Goal: Transaction & Acquisition: Book appointment/travel/reservation

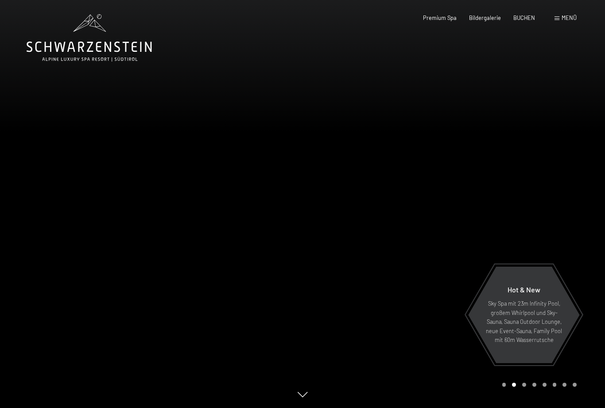
click at [528, 17] on span "BUCHEN" at bounding box center [525, 17] width 22 height 7
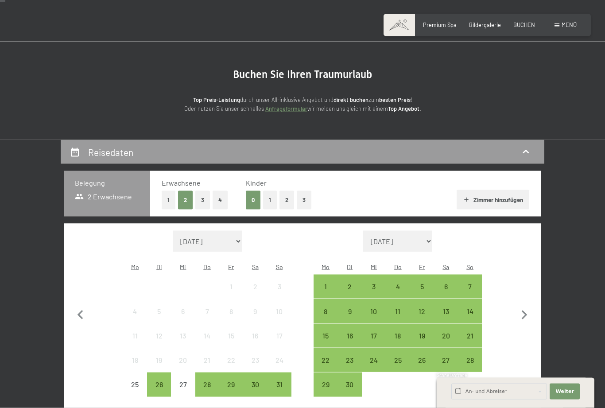
scroll to position [31, 0]
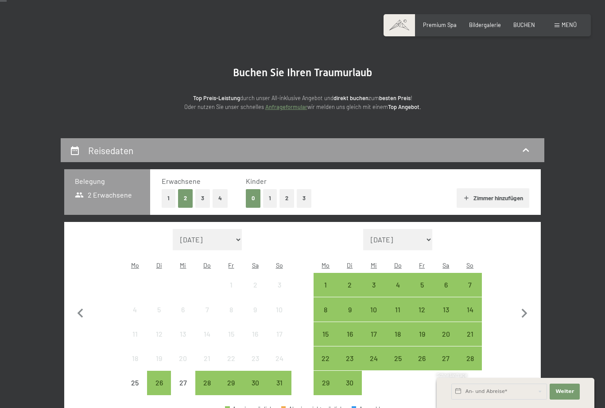
click at [273, 199] on button "1" at bounding box center [270, 198] width 14 height 18
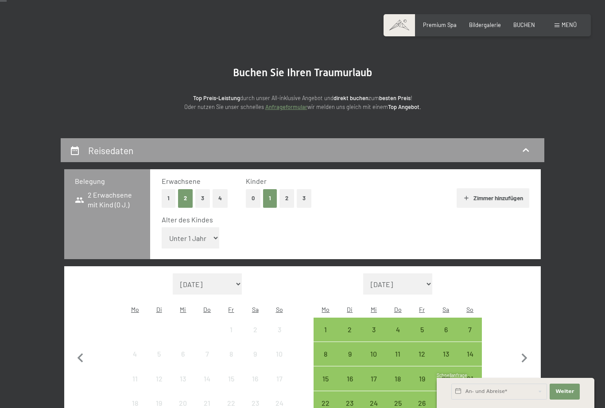
click at [204, 234] on select "Unter 1 Jahr 1 Jahr 2 Jahre 3 Jahre 4 Jahre 5 Jahre 6 Jahre 7 Jahre 8 Jahre 9 J…" at bounding box center [191, 237] width 58 height 21
select select "11"
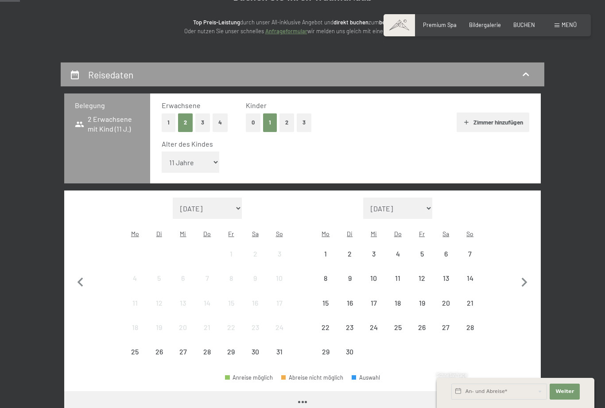
scroll to position [128, 0]
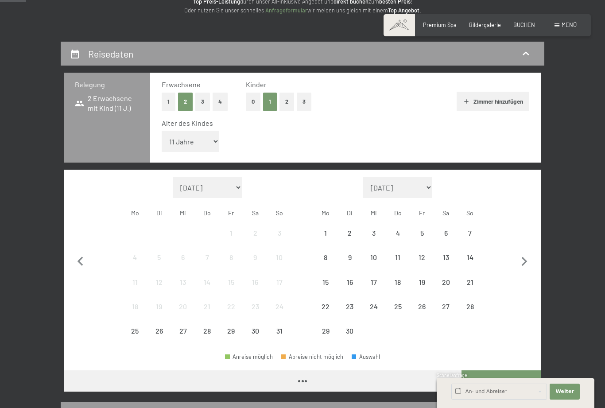
click at [527, 253] on icon "button" at bounding box center [524, 262] width 19 height 19
select select "[DATE]"
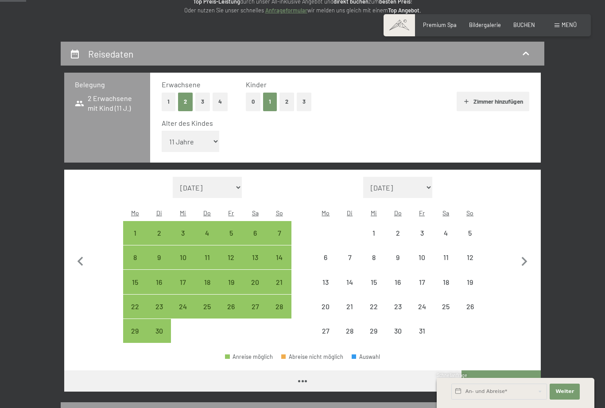
select select "[DATE]"
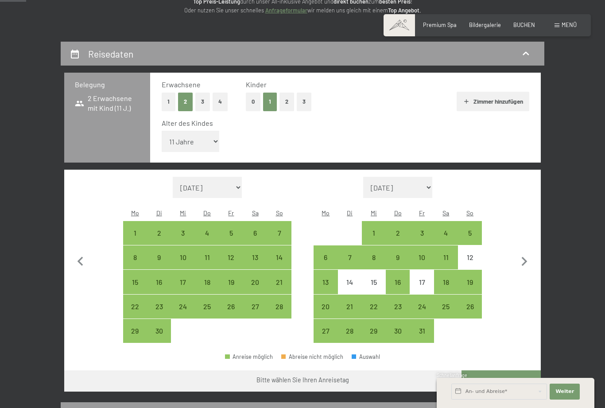
click at [521, 253] on icon "button" at bounding box center [524, 262] width 19 height 19
select select "[DATE]"
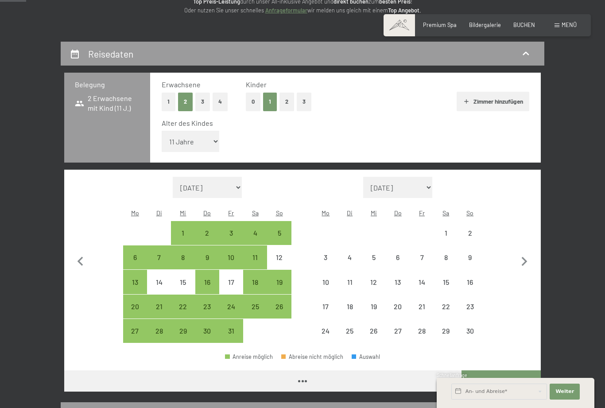
click at [454, 230] on div "1" at bounding box center [446, 241] width 22 height 22
select select "[DATE]"
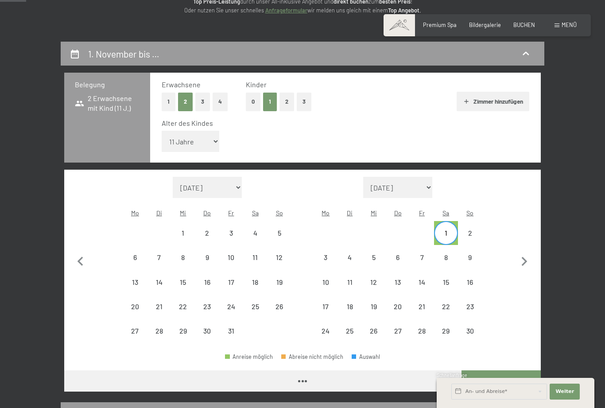
select select "[DATE]"
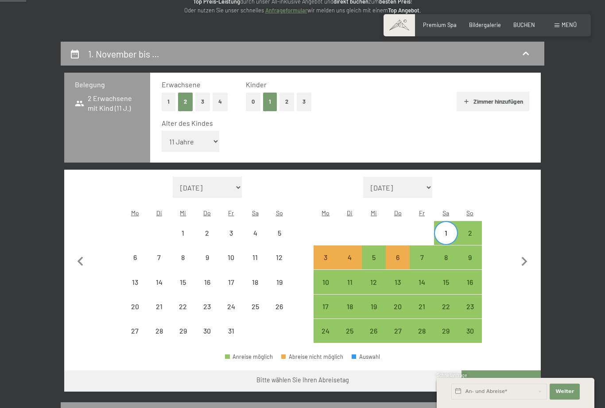
click at [139, 327] on div "27" at bounding box center [135, 338] width 22 height 22
select select "[DATE]"
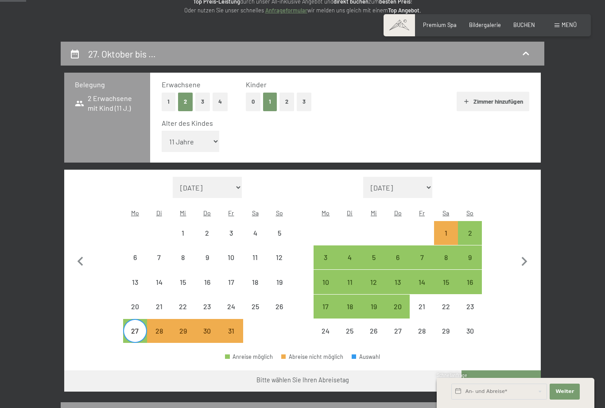
click at [447, 230] on div "1" at bounding box center [446, 241] width 22 height 22
select select "[DATE]"
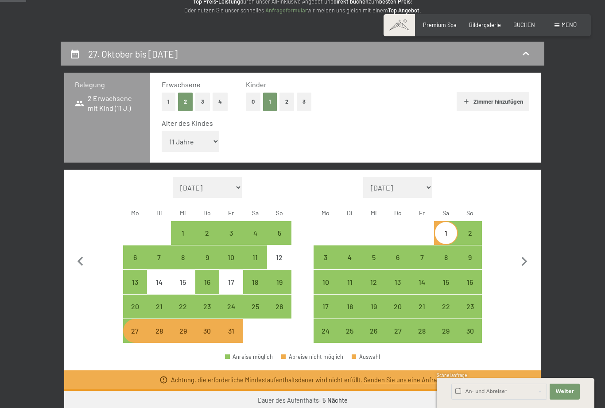
click at [279, 303] on div "26" at bounding box center [279, 314] width 22 height 22
select select "[DATE]"
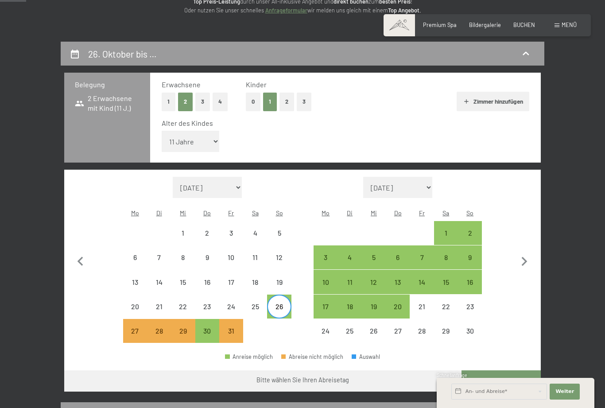
click at [451, 230] on div "1" at bounding box center [446, 241] width 22 height 22
select select "[DATE]"
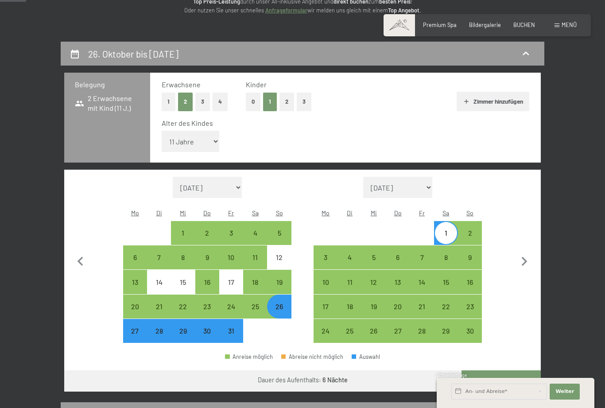
click at [138, 327] on div "27" at bounding box center [135, 338] width 22 height 22
select select "[DATE]"
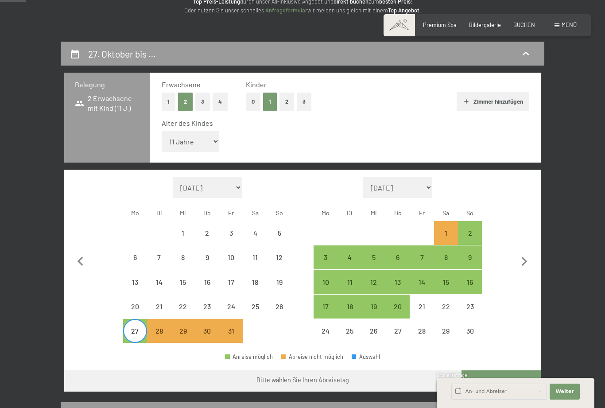
click at [471, 230] on div "2" at bounding box center [470, 241] width 22 height 22
select select "[DATE]"
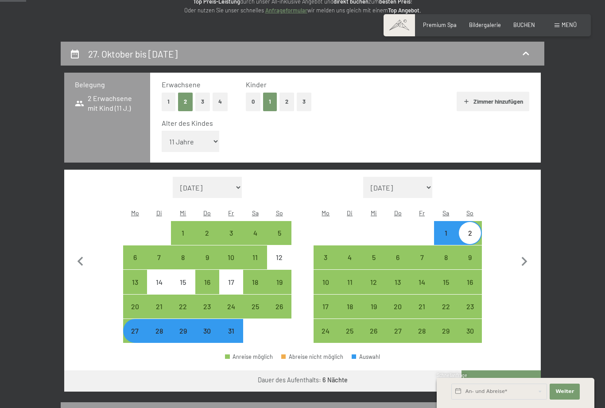
click at [504, 370] on button "Weiter zu „Zimmer“" at bounding box center [501, 380] width 79 height 21
select select "[DATE]"
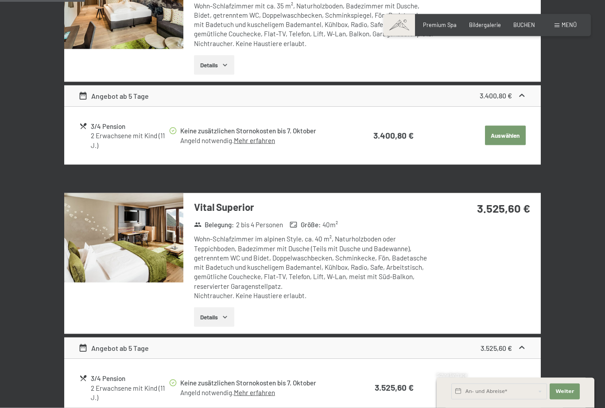
scroll to position [309, 0]
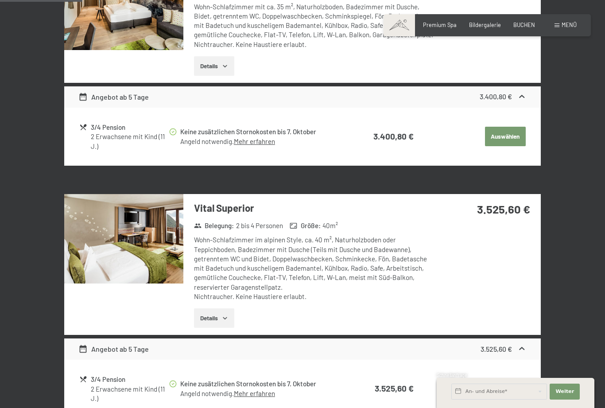
click at [148, 258] on img at bounding box center [123, 238] width 119 height 89
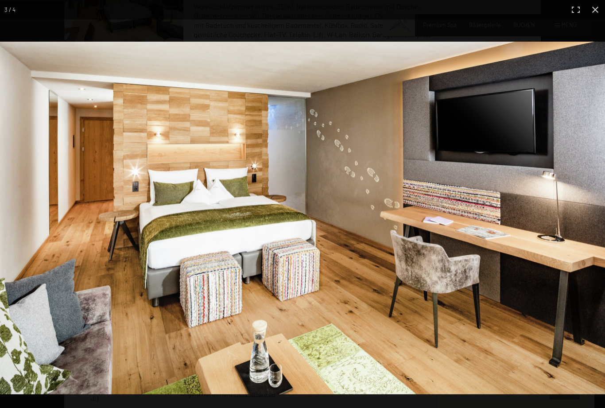
click at [570, 155] on img at bounding box center [302, 218] width 605 height 353
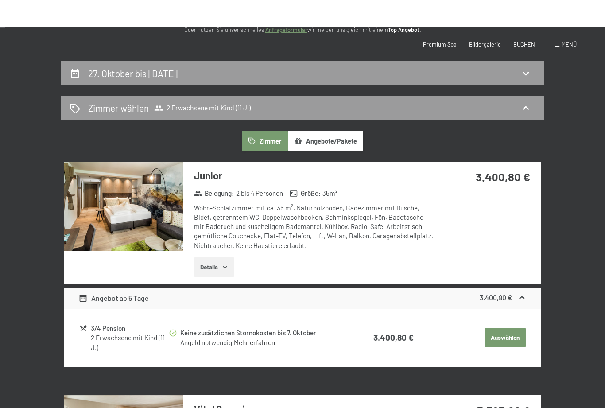
scroll to position [0, 0]
